Goal: Task Accomplishment & Management: Use online tool/utility

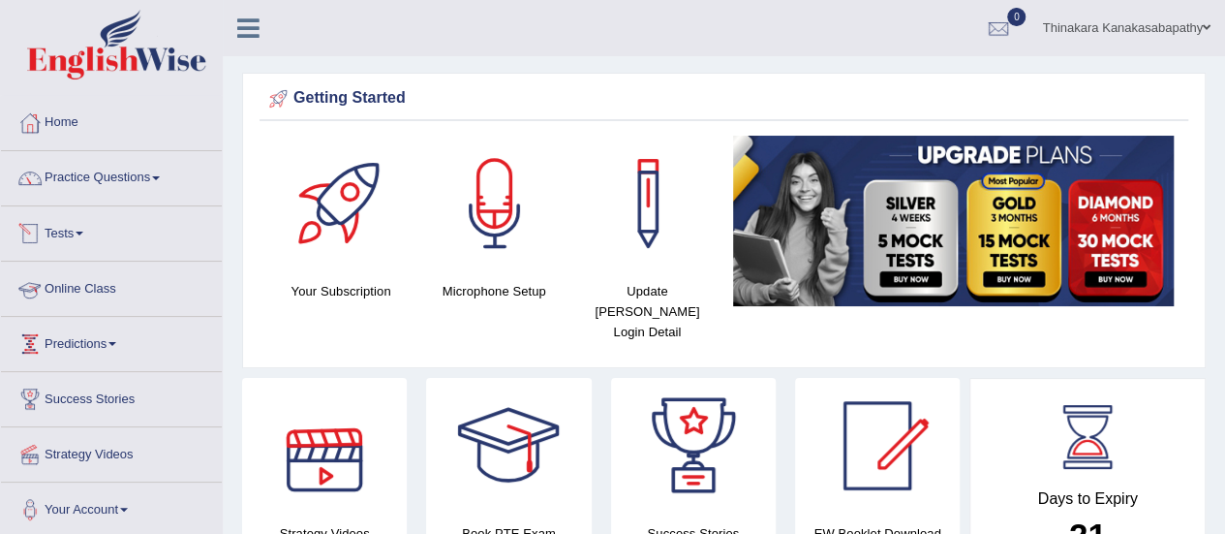
click at [65, 233] on link "Tests" at bounding box center [111, 230] width 221 height 48
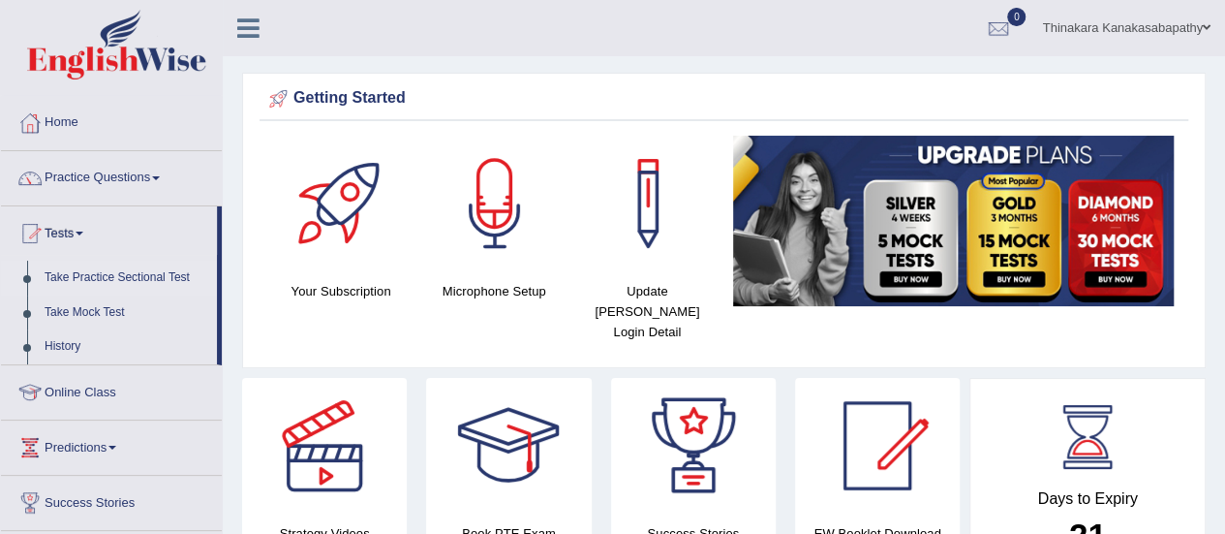
click at [93, 272] on link "Take Practice Sectional Test" at bounding box center [126, 278] width 181 height 35
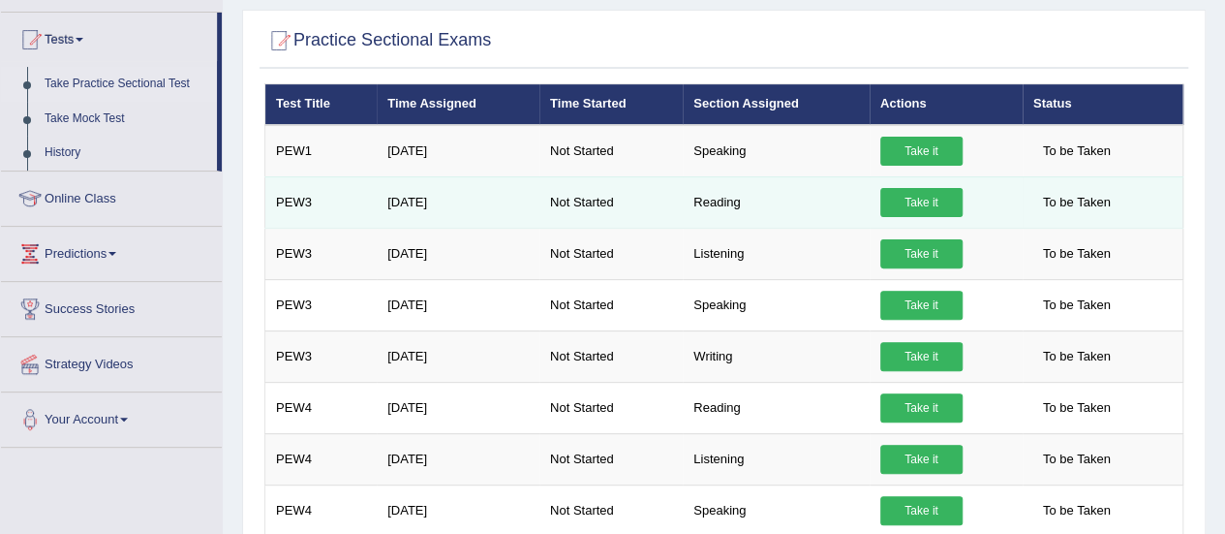
click at [924, 201] on link "Take it" at bounding box center [921, 202] width 82 height 29
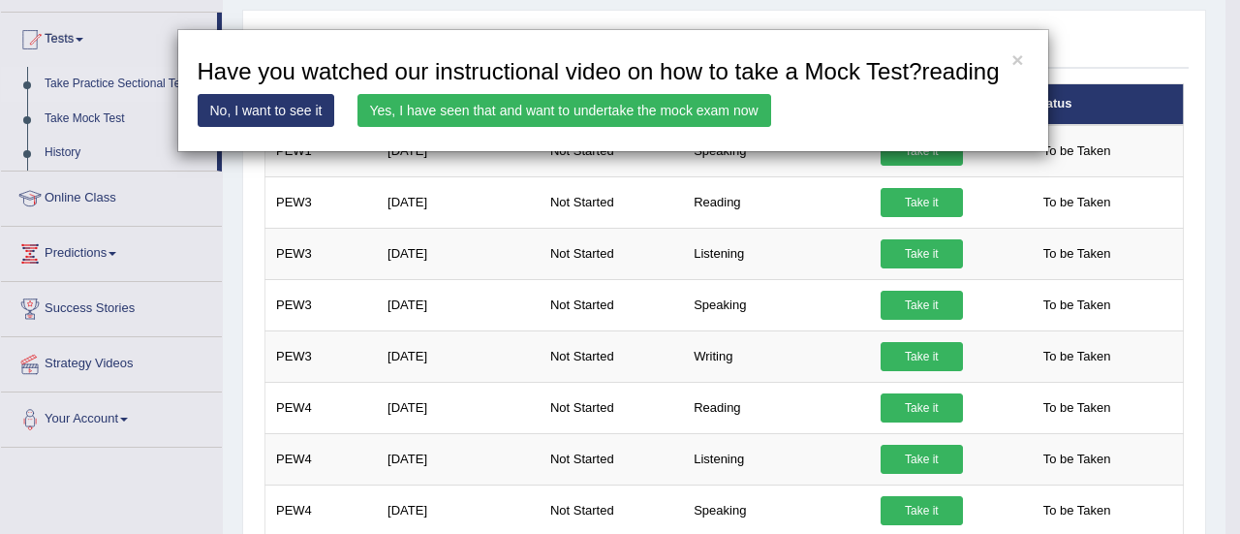
click at [533, 117] on link "Yes, I have seen that and want to undertake the mock exam now" at bounding box center [564, 110] width 414 height 33
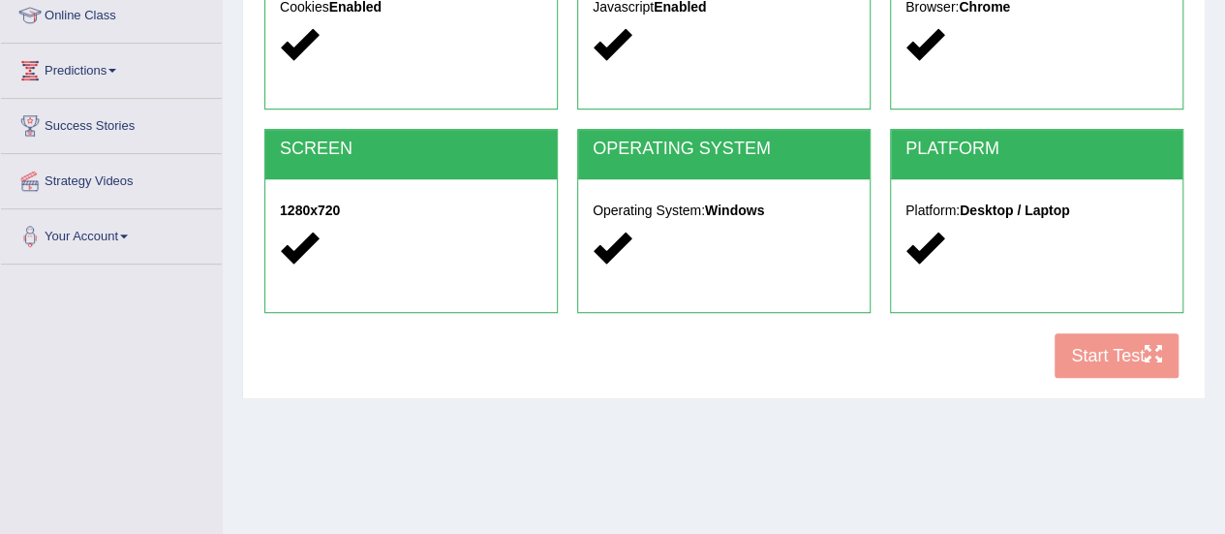
scroll to position [291, 0]
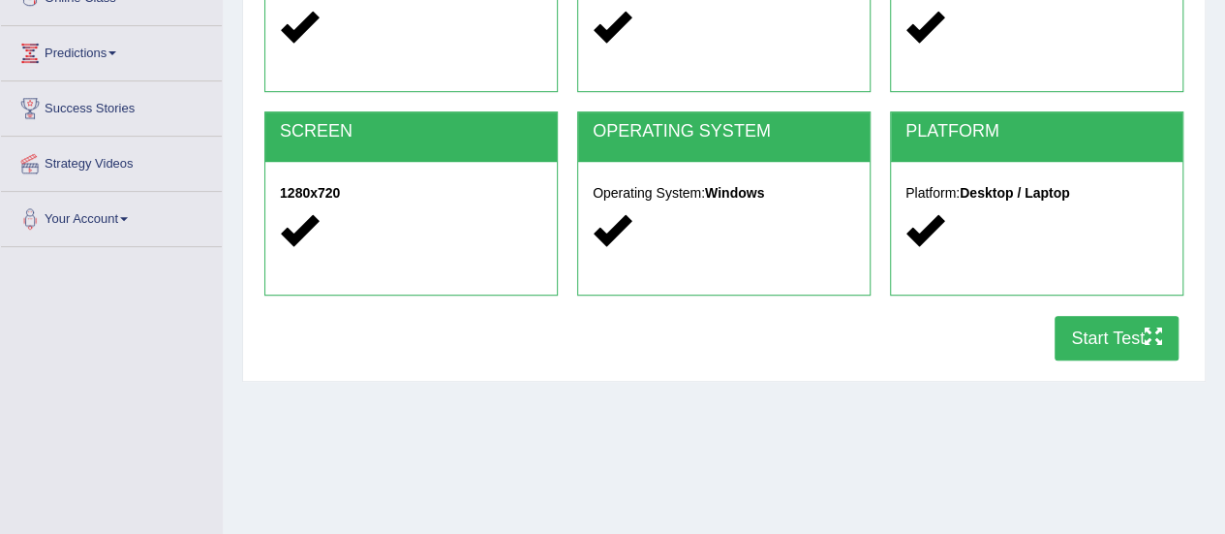
click at [1141, 346] on button "Start Test" at bounding box center [1117, 338] width 124 height 45
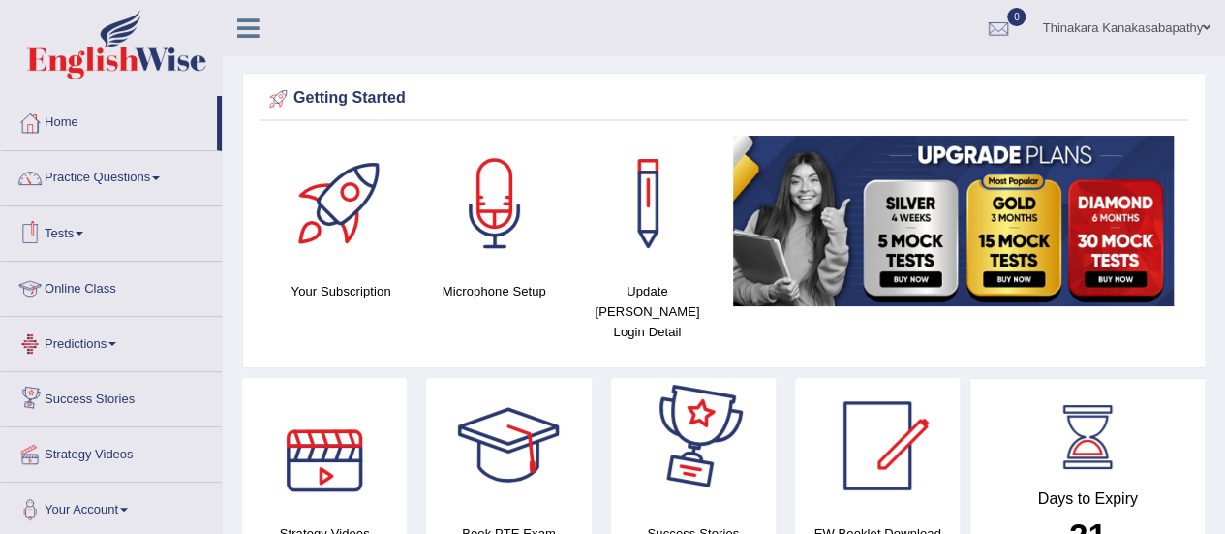
click at [59, 233] on link "Tests" at bounding box center [111, 230] width 221 height 48
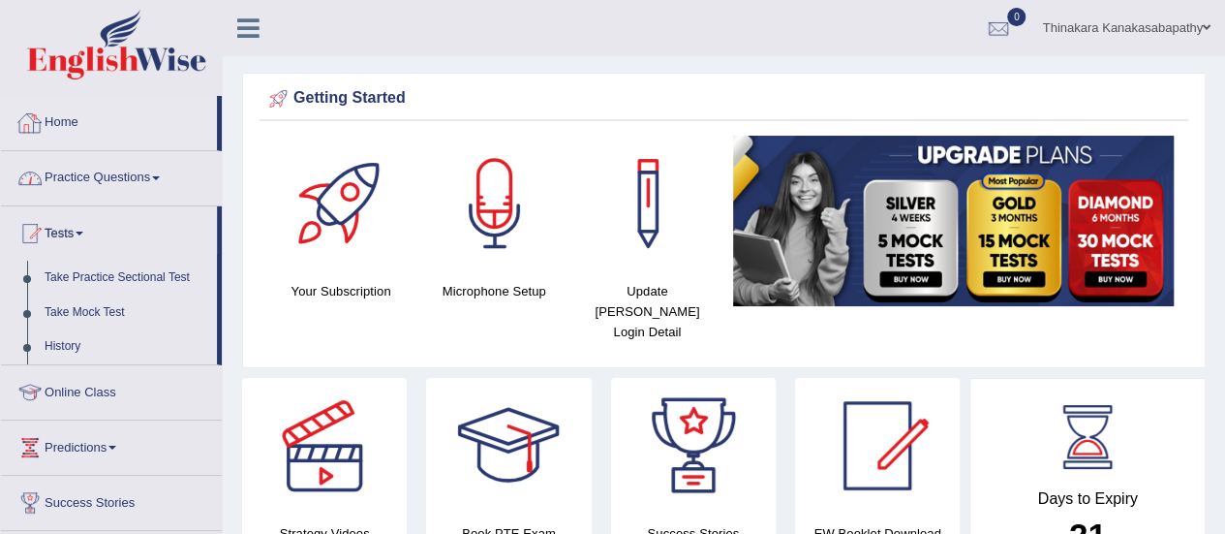
click at [59, 118] on link "Home" at bounding box center [109, 120] width 216 height 48
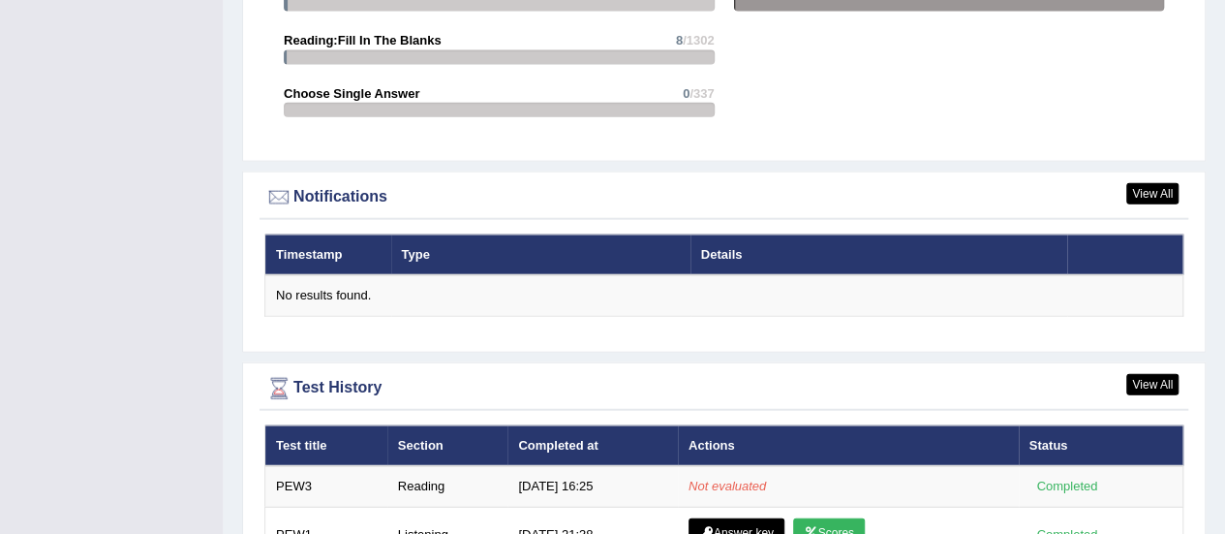
scroll to position [2377, 0]
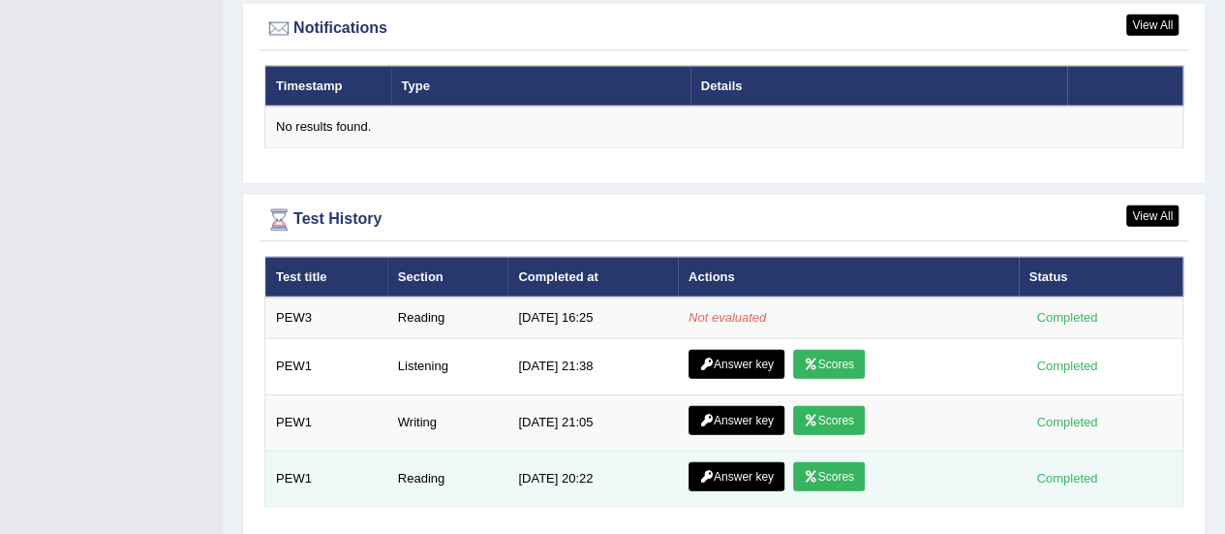
click at [849, 462] on link "Scores" at bounding box center [829, 476] width 72 height 29
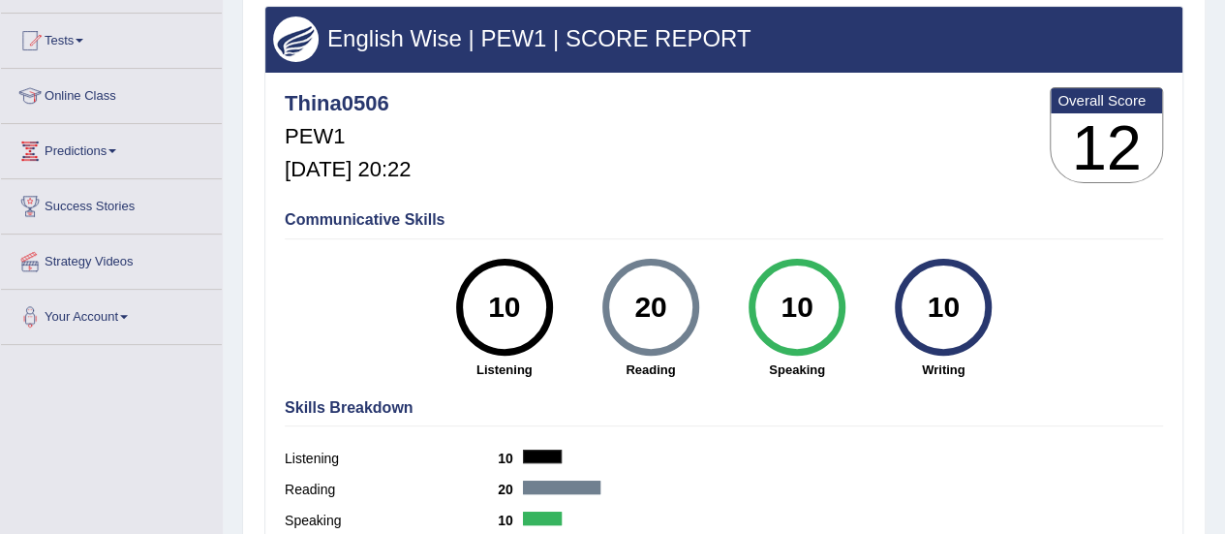
scroll to position [194, 0]
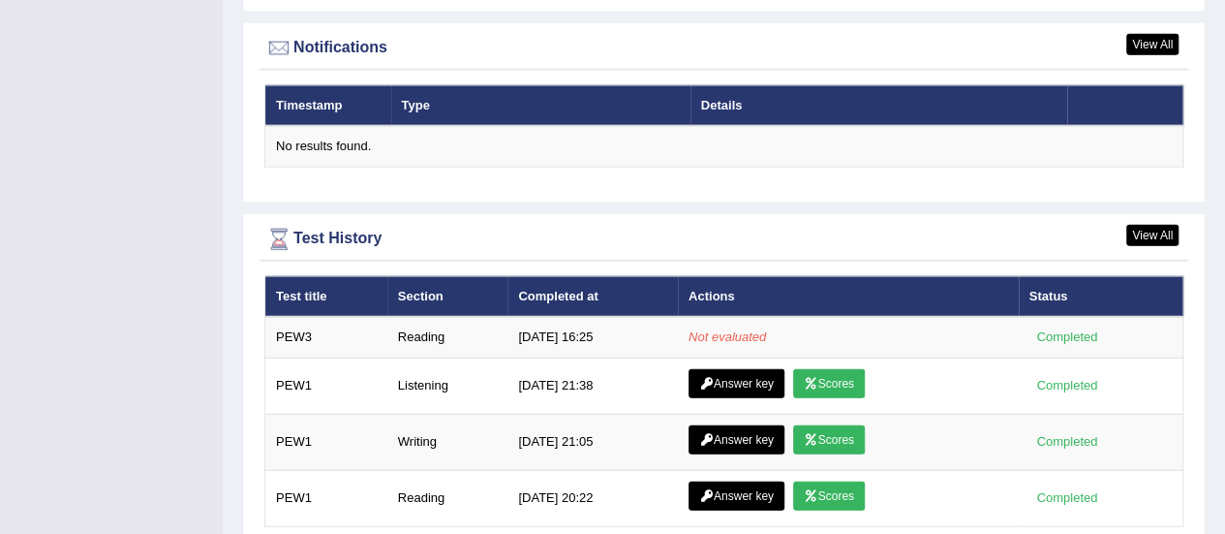
scroll to position [2414, 0]
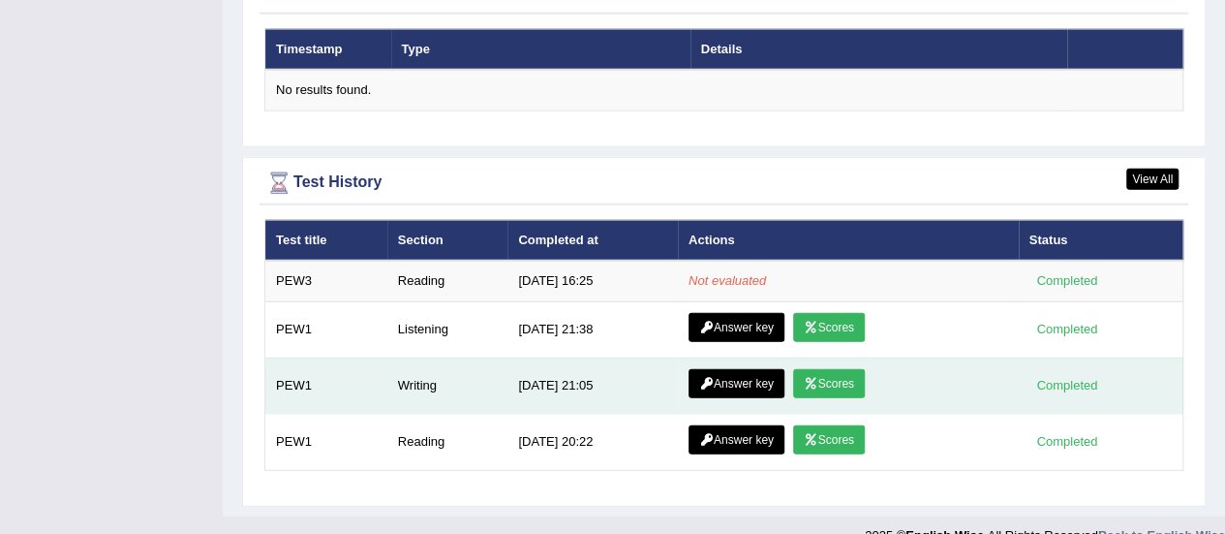
click at [840, 369] on link "Scores" at bounding box center [829, 383] width 72 height 29
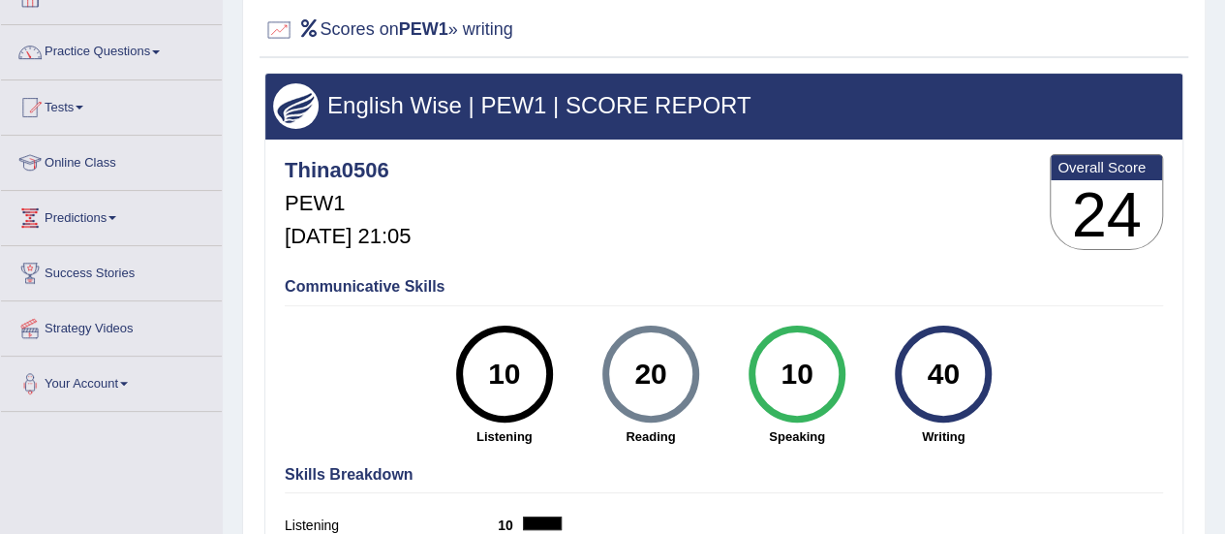
scroll to position [194, 0]
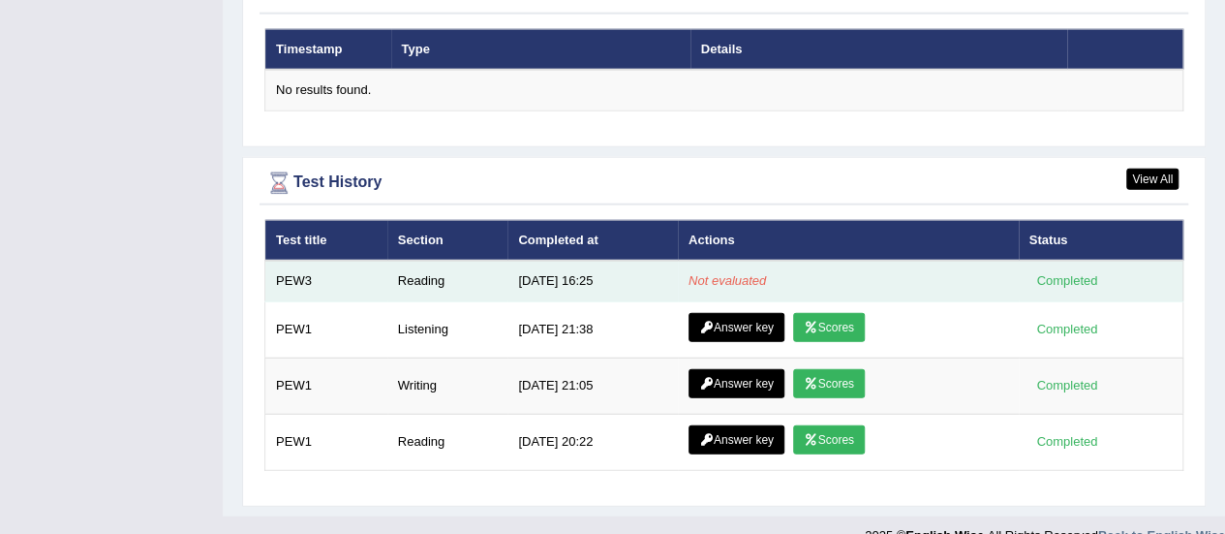
scroll to position [2414, 0]
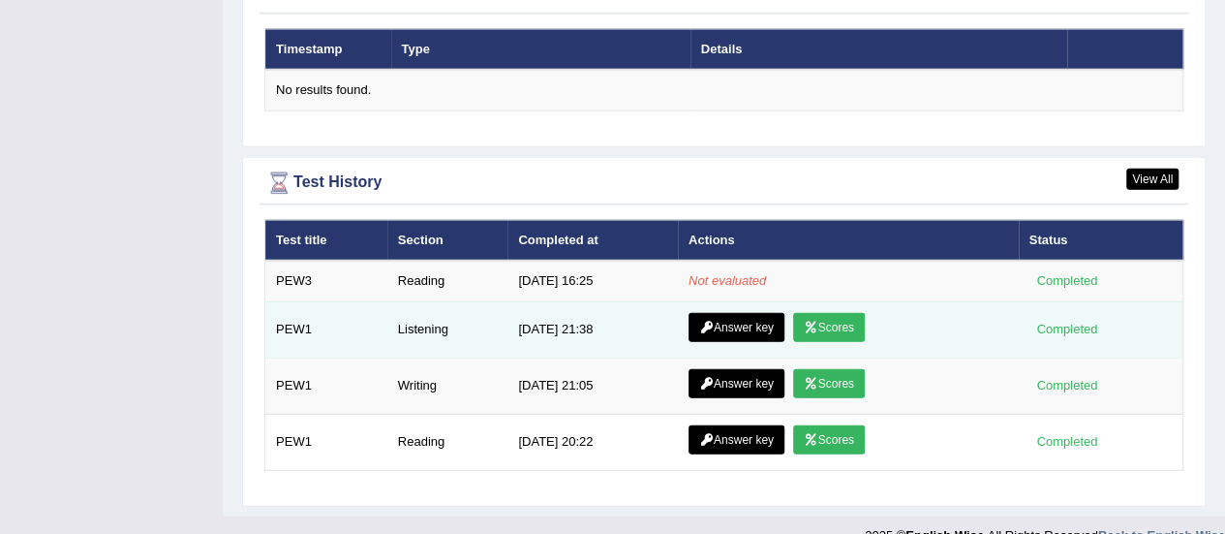
click at [838, 313] on link "Scores" at bounding box center [829, 327] width 72 height 29
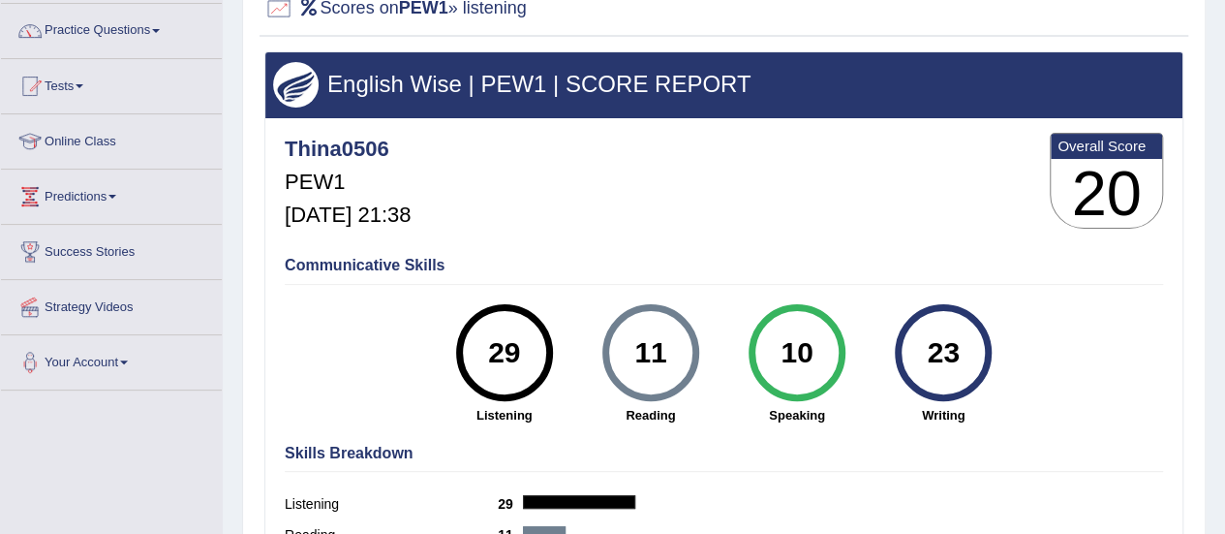
scroll to position [291, 0]
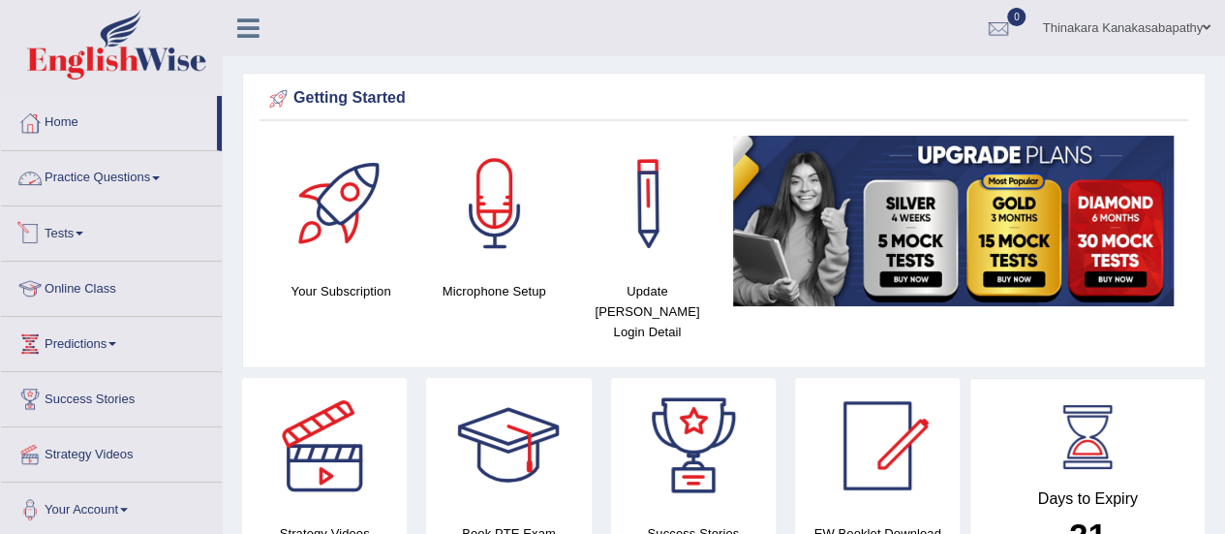
click at [102, 168] on link "Practice Questions" at bounding box center [111, 175] width 221 height 48
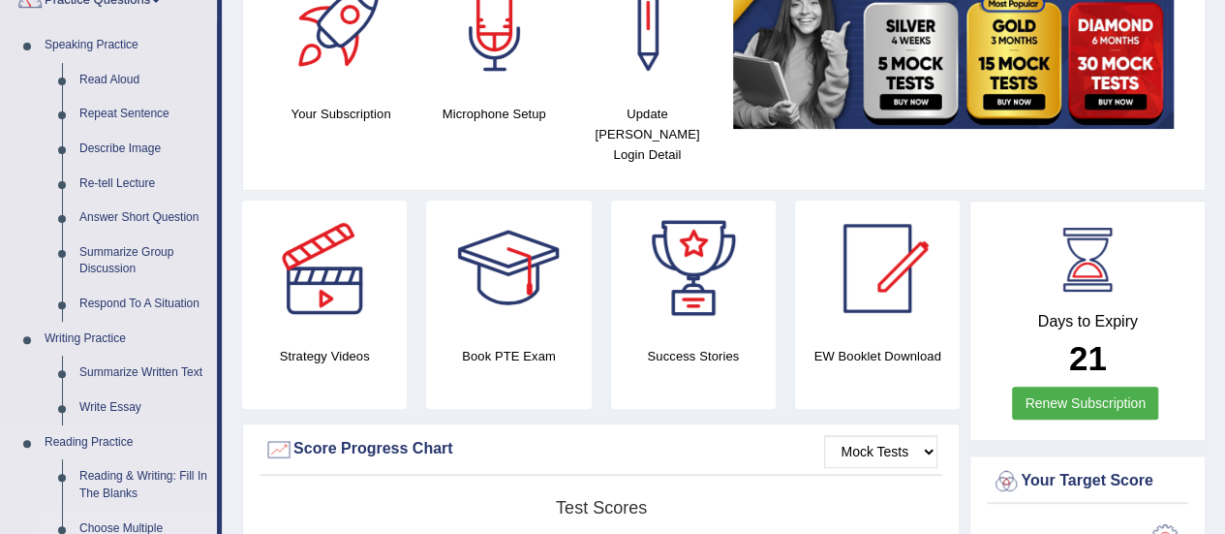
scroll to position [291, 0]
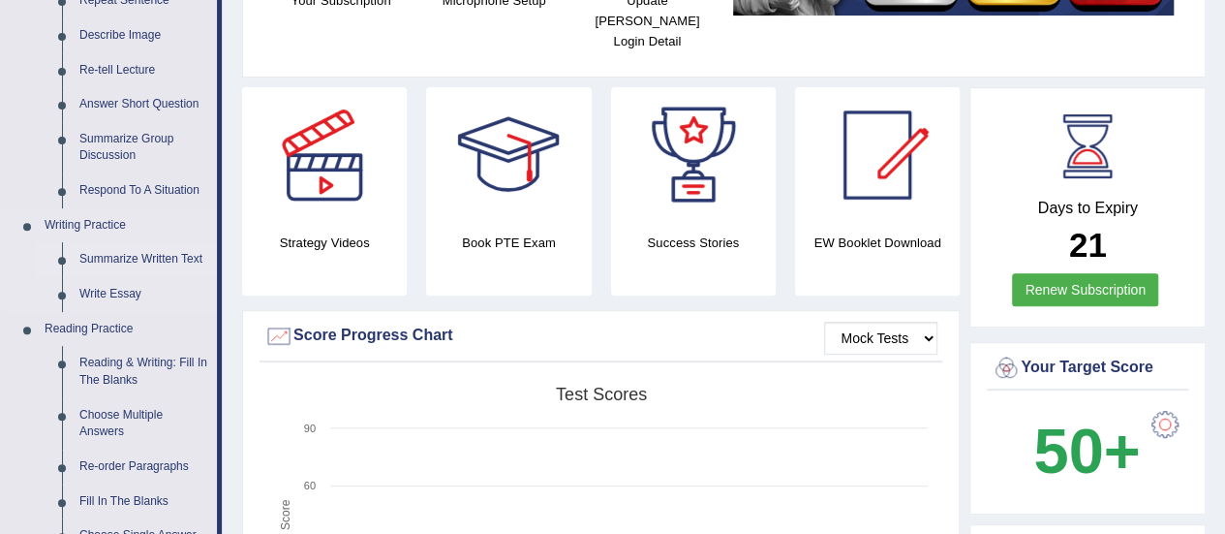
click at [148, 258] on link "Summarize Written Text" at bounding box center [144, 259] width 146 height 35
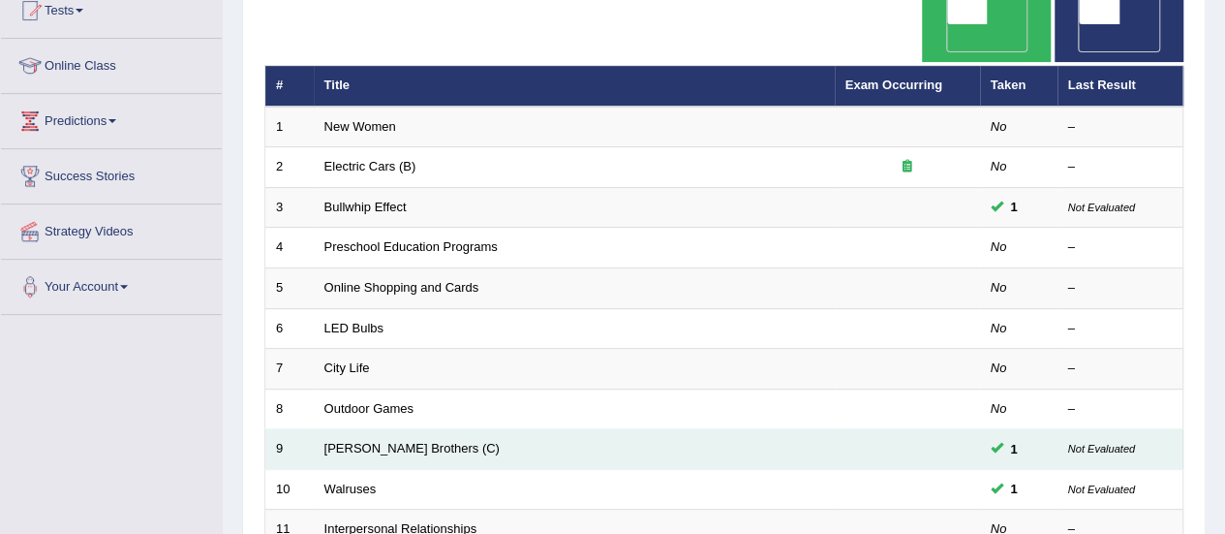
scroll to position [194, 0]
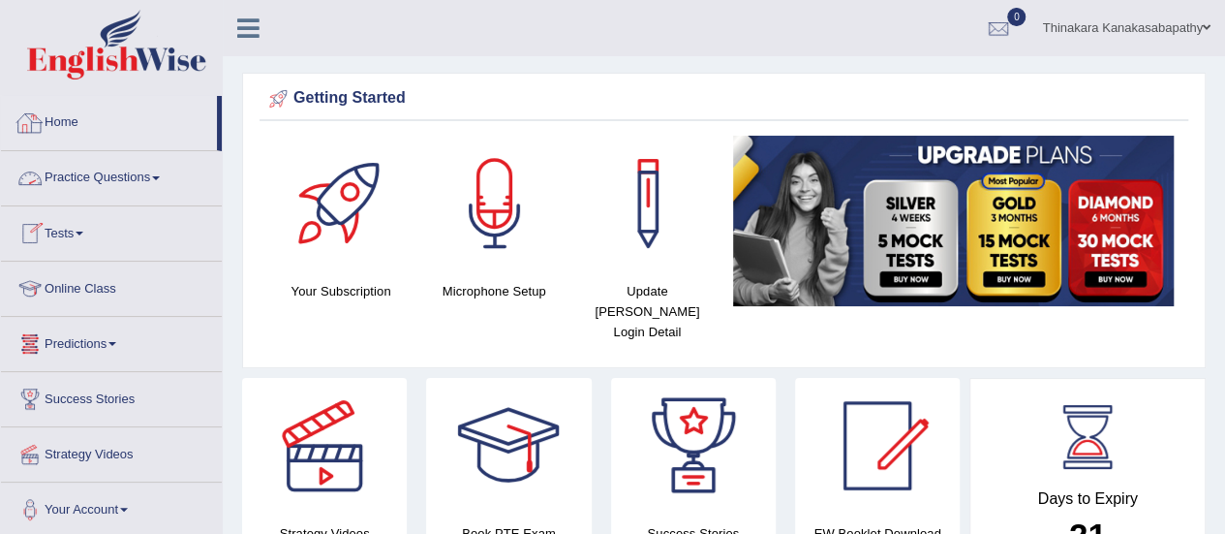
click at [86, 173] on link "Practice Questions" at bounding box center [111, 175] width 221 height 48
click at [86, 173] on link "Practice Questions" at bounding box center [109, 175] width 216 height 48
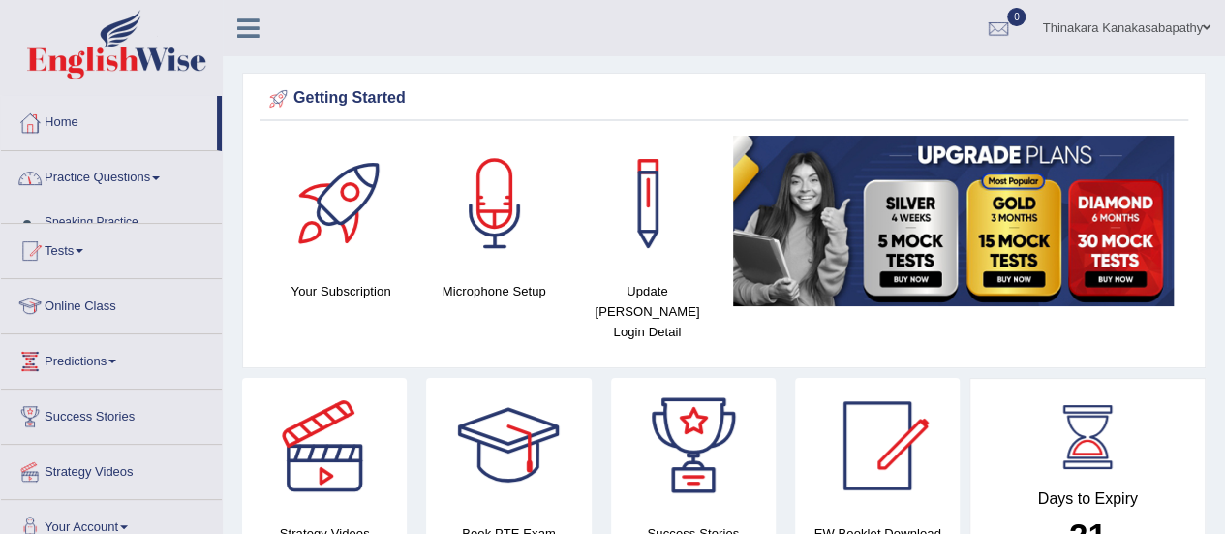
click at [86, 173] on link "Practice Questions" at bounding box center [111, 175] width 221 height 48
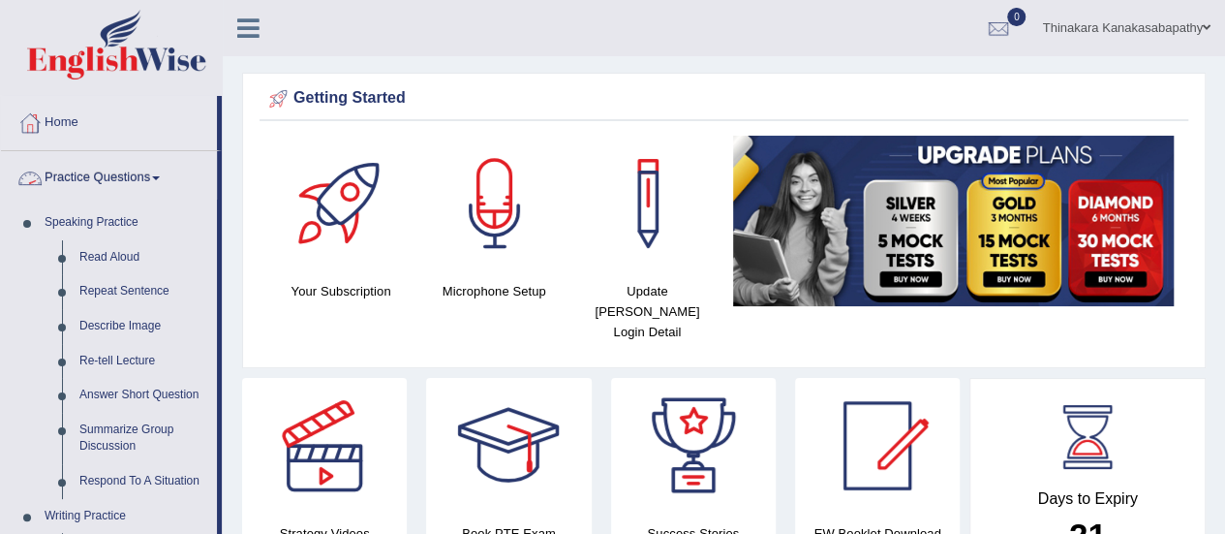
click at [108, 172] on link "Practice Questions" at bounding box center [109, 175] width 216 height 48
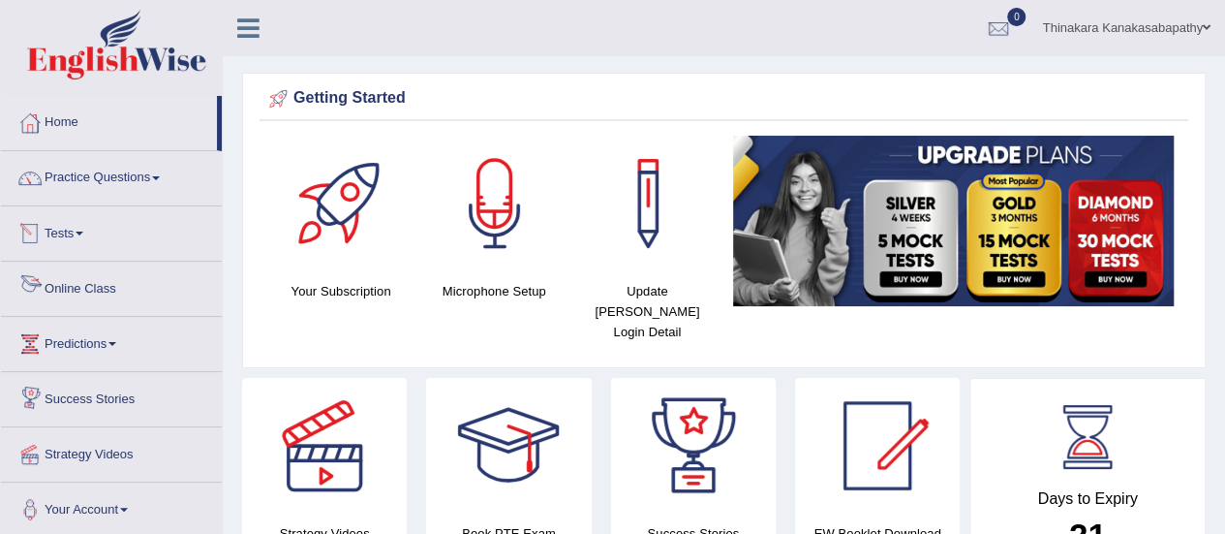
click at [64, 229] on link "Tests" at bounding box center [111, 230] width 221 height 48
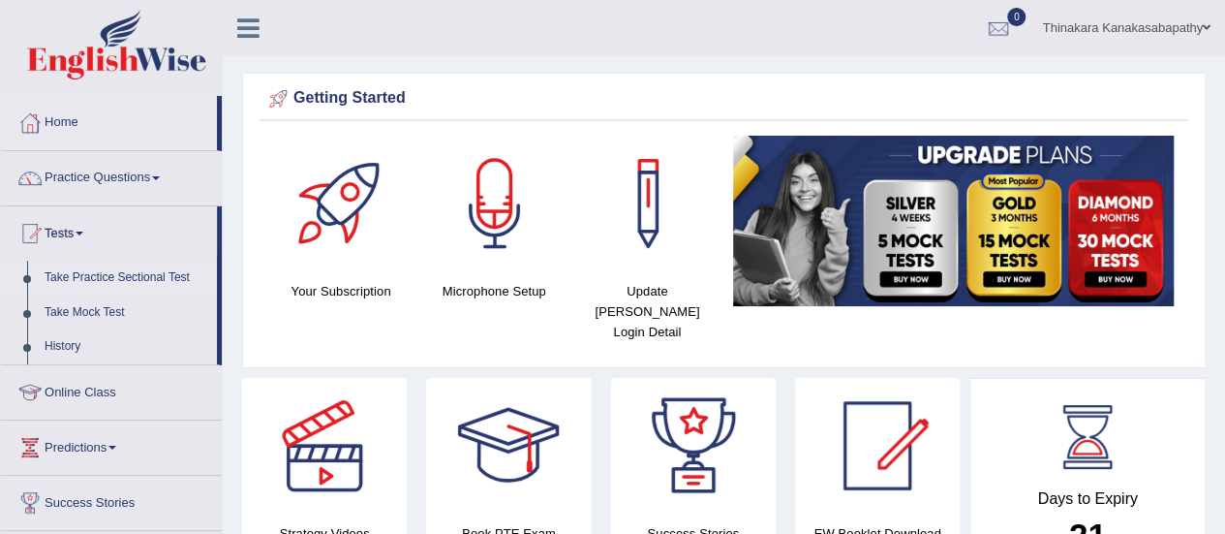
click at [135, 272] on link "Take Practice Sectional Test" at bounding box center [126, 278] width 181 height 35
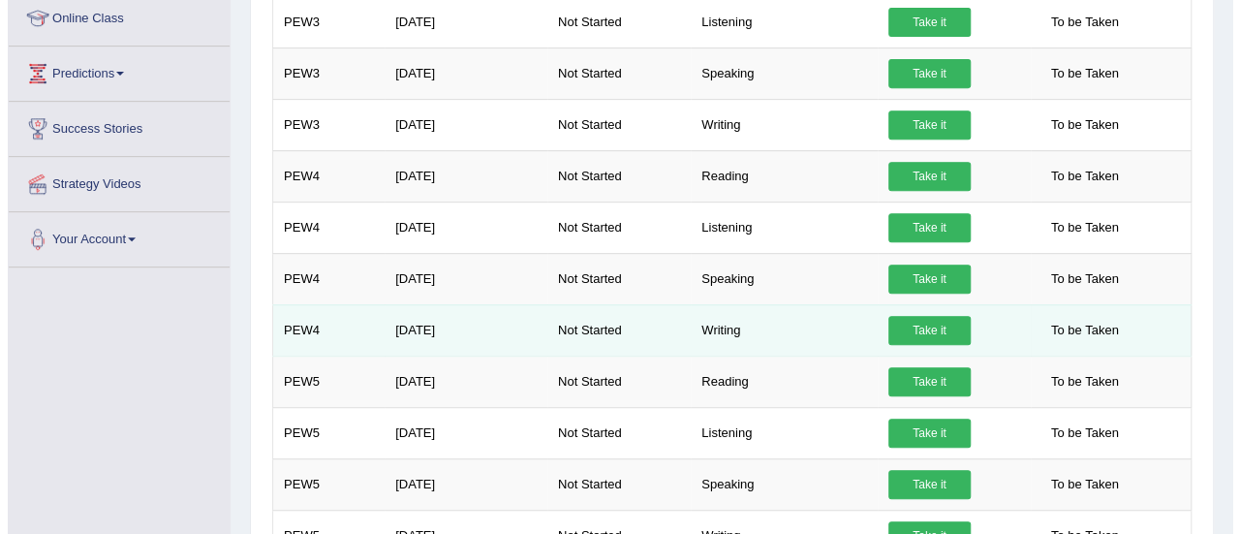
scroll to position [194, 0]
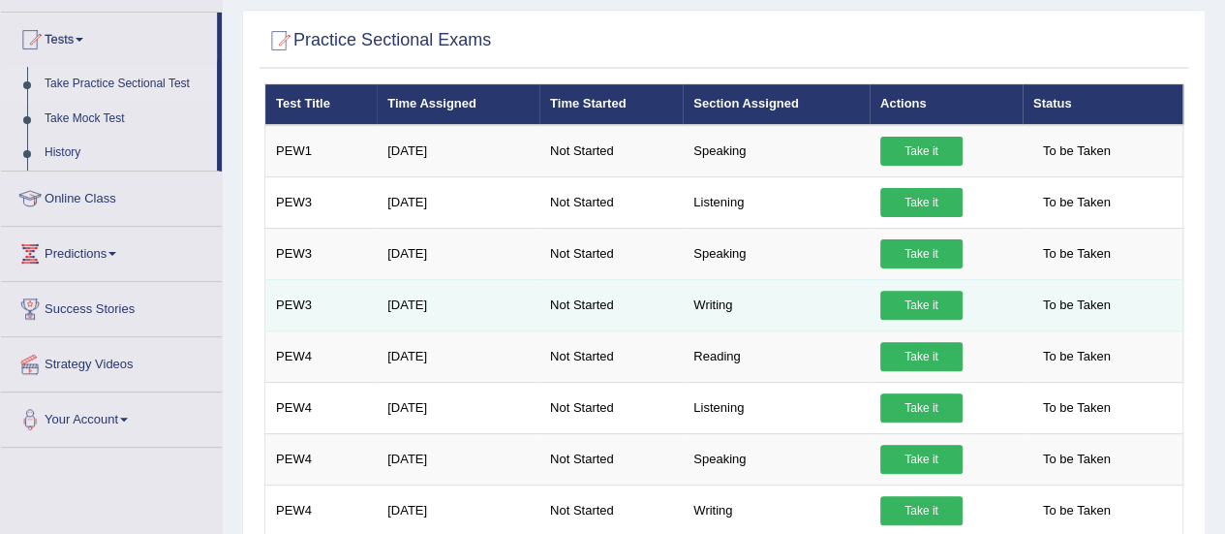
click at [897, 309] on link "Take it" at bounding box center [921, 305] width 82 height 29
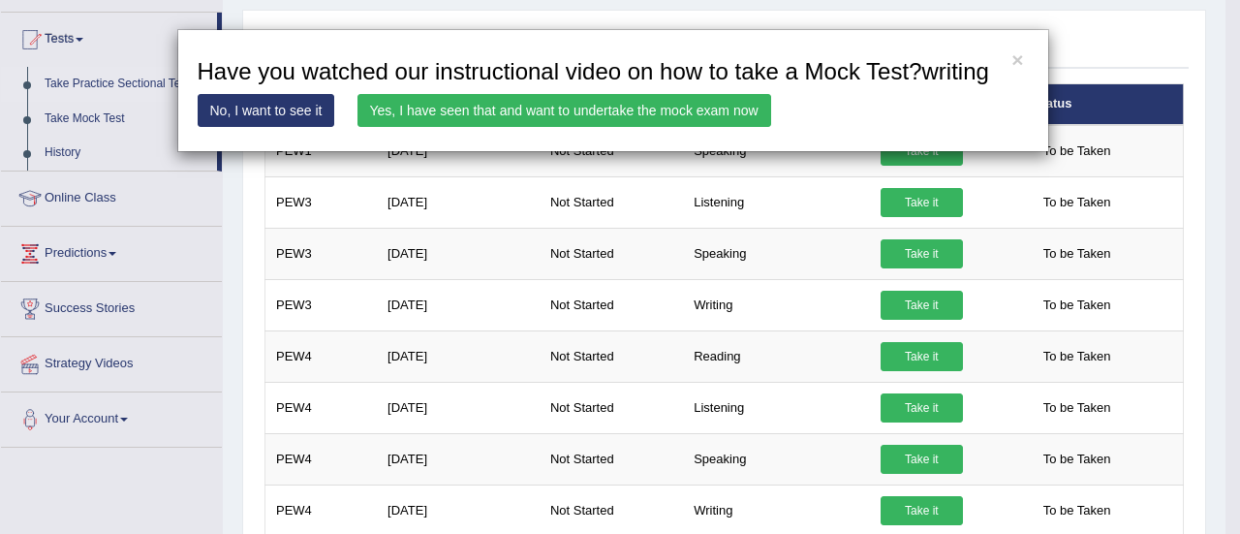
click at [467, 102] on link "Yes, I have seen that and want to undertake the mock exam now" at bounding box center [564, 110] width 414 height 33
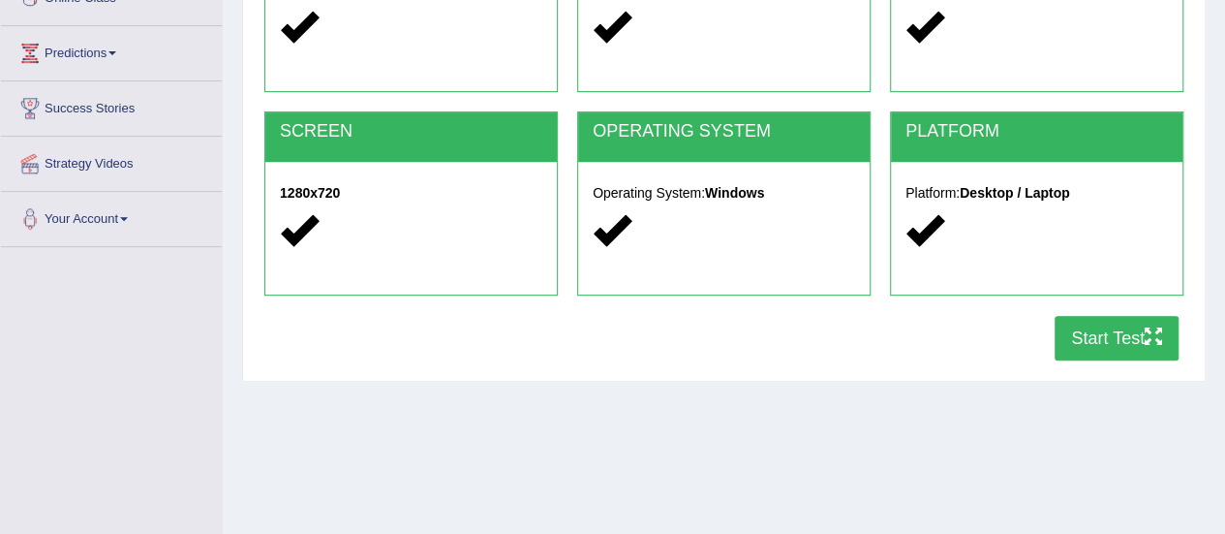
click at [1126, 332] on button "Start Test" at bounding box center [1117, 338] width 124 height 45
click at [1100, 330] on button "Start Test" at bounding box center [1117, 338] width 124 height 45
